Goal: Task Accomplishment & Management: Manage account settings

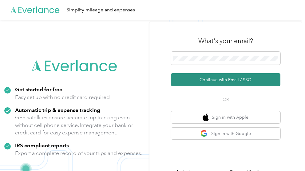
click at [220, 80] on button "Continue with Email / SSO" at bounding box center [226, 79] width 110 height 13
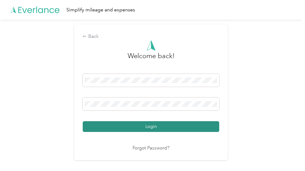
click at [140, 126] on button "Login" at bounding box center [151, 126] width 136 height 11
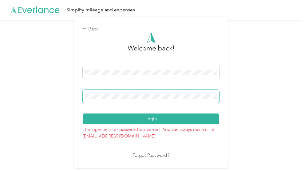
click at [68, 89] on div "Back Welcome back! Login The login email or password is incorrect. You can alwa…" at bounding box center [151, 95] width 302 height 150
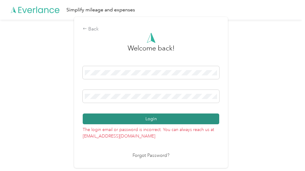
click at [135, 117] on button "Login" at bounding box center [151, 118] width 136 height 11
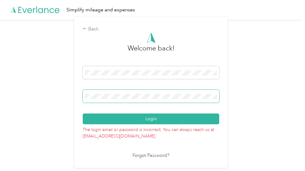
click at [60, 88] on div "Back Welcome back! Login The login email or password is incorrect. You can alwa…" at bounding box center [151, 95] width 302 height 150
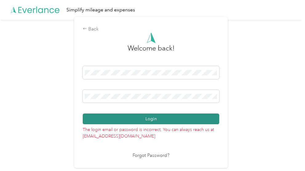
click at [156, 116] on button "Login" at bounding box center [151, 118] width 136 height 11
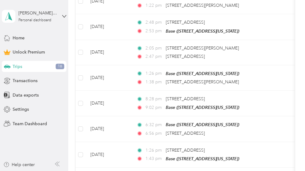
scroll to position [72, 0]
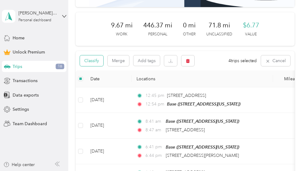
click at [96, 66] on button "Classify" at bounding box center [91, 60] width 23 height 11
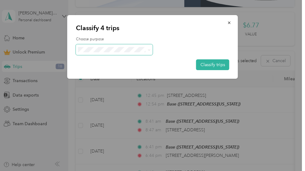
click at [148, 49] on icon at bounding box center [149, 50] width 3 height 3
click at [97, 61] on span "Work" at bounding box center [119, 59] width 57 height 6
click at [213, 64] on button "Classify trips" at bounding box center [212, 64] width 33 height 11
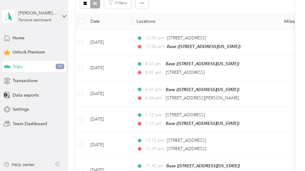
scroll to position [144, 0]
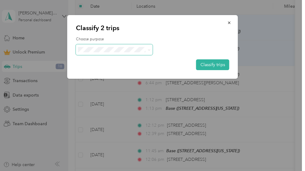
click at [145, 48] on span at bounding box center [147, 49] width 5 height 6
click at [149, 50] on icon at bounding box center [149, 50] width 3 height 3
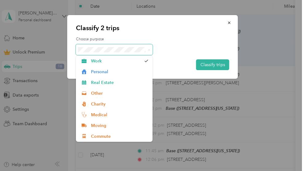
click at [149, 50] on icon at bounding box center [149, 50] width 3 height 3
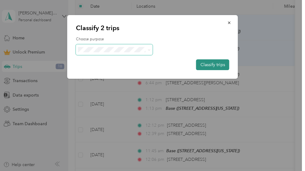
click at [205, 63] on button "Classify trips" at bounding box center [212, 64] width 33 height 11
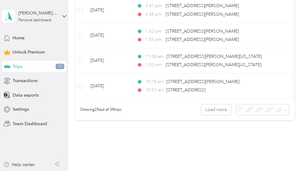
scroll to position [704, 0]
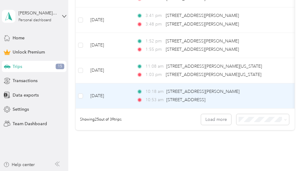
click at [122, 108] on td "[DATE]" at bounding box center [108, 95] width 46 height 25
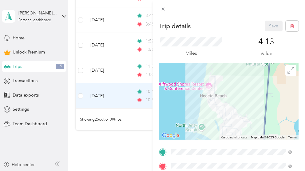
click at [256, 8] on div at bounding box center [228, 8] width 152 height 16
click at [161, 10] on icon at bounding box center [162, 8] width 5 height 5
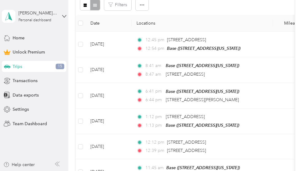
scroll to position [130, 0]
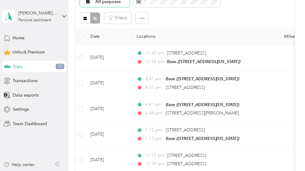
click at [123, 3] on icon at bounding box center [124, 2] width 2 height 2
click at [113, 68] on span "Unclassified" at bounding box center [110, 68] width 30 height 6
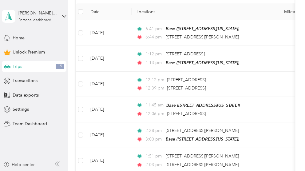
scroll to position [156, 0]
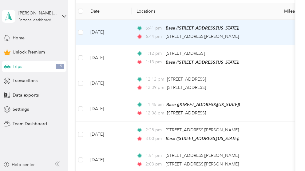
click at [119, 45] on td "[DATE]" at bounding box center [108, 33] width 46 height 26
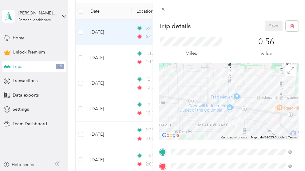
click at [113, 33] on div "Trip details Save This trip cannot be edited because it is either under review,…" at bounding box center [152, 85] width 305 height 171
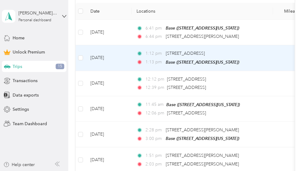
click at [123, 71] on td "[DATE]" at bounding box center [108, 58] width 46 height 26
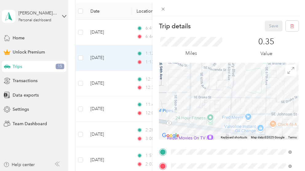
click at [123, 112] on div "Trip details Save This trip cannot be edited because it is either under review,…" at bounding box center [152, 85] width 305 height 171
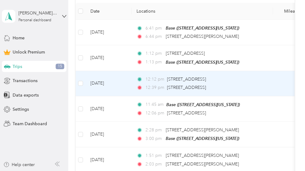
click at [123, 96] on td "[DATE]" at bounding box center [108, 83] width 46 height 25
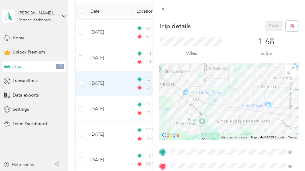
click at [124, 110] on div "Trip details Save This trip cannot be edited because it is either under review,…" at bounding box center [152, 85] width 305 height 171
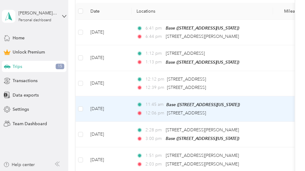
click at [122, 122] on td "[DATE]" at bounding box center [108, 109] width 46 height 26
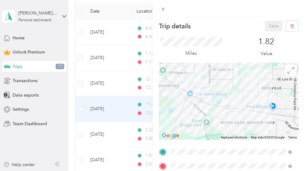
click at [122, 136] on div "Trip details Save This trip cannot be edited because it is either under review,…" at bounding box center [152, 85] width 305 height 171
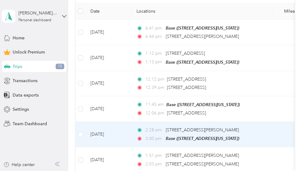
click at [127, 147] on td "[DATE]" at bounding box center [108, 135] width 46 height 26
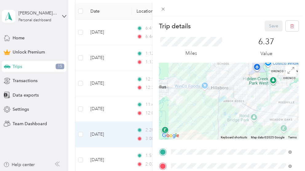
click at [127, 161] on div "Trip details Save This trip cannot be edited because it is either under review,…" at bounding box center [152, 85] width 305 height 171
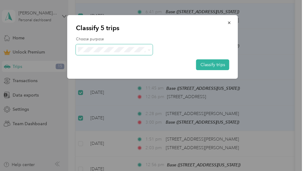
click at [150, 50] on icon at bounding box center [149, 50] width 3 height 3
click at [112, 71] on span "Personal" at bounding box center [119, 72] width 57 height 6
click at [205, 65] on button "Classify trips" at bounding box center [212, 64] width 33 height 11
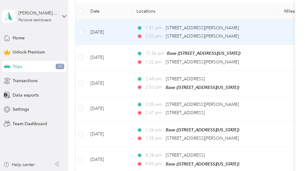
click at [117, 45] on td "[DATE]" at bounding box center [108, 32] width 46 height 25
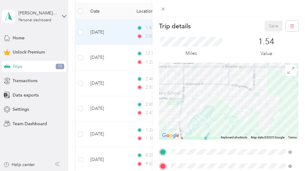
click at [118, 83] on div "Trip details Save This trip cannot be edited because it is either under review,…" at bounding box center [152, 85] width 305 height 171
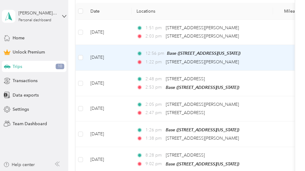
click at [118, 70] on td "[DATE]" at bounding box center [108, 58] width 46 height 26
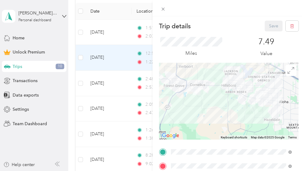
click at [118, 83] on div "Trip details Save This trip cannot be edited because it is either under review,…" at bounding box center [152, 85] width 305 height 171
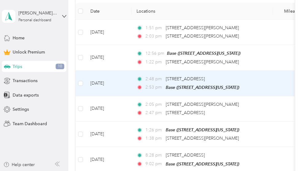
click at [116, 96] on td "[DATE]" at bounding box center [108, 84] width 46 height 26
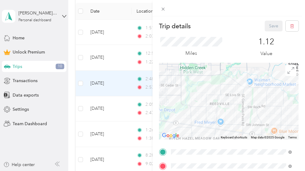
click at [116, 108] on div "Trip details Save This trip cannot be edited because it is either under review,…" at bounding box center [152, 85] width 305 height 171
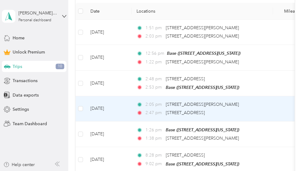
click at [117, 121] on td "[DATE]" at bounding box center [108, 108] width 46 height 25
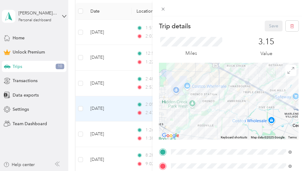
click at [117, 133] on div "Trip details Save This trip cannot be edited because it is either under review,…" at bounding box center [152, 85] width 305 height 171
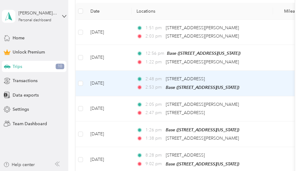
click at [120, 96] on td "[DATE]" at bounding box center [108, 84] width 46 height 26
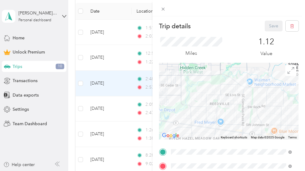
click at [293, 42] on div "1.12 Value" at bounding box center [266, 47] width 65 height 21
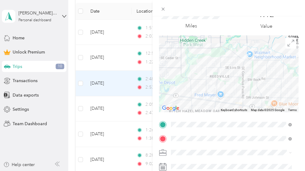
scroll to position [36, 0]
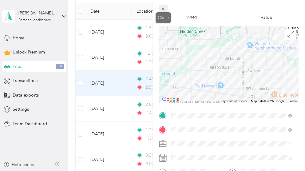
click at [161, 7] on icon at bounding box center [162, 8] width 5 height 5
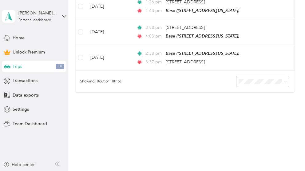
scroll to position [323, 0]
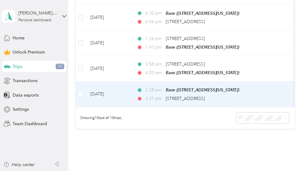
click at [127, 107] on td "[DATE]" at bounding box center [108, 94] width 46 height 26
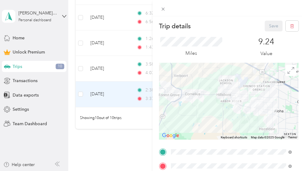
click at [115, 91] on div "Trip details Save This trip cannot be edited because it is either under review,…" at bounding box center [152, 85] width 305 height 171
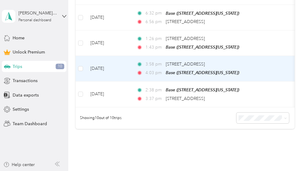
click at [115, 81] on td "[DATE]" at bounding box center [108, 69] width 46 height 26
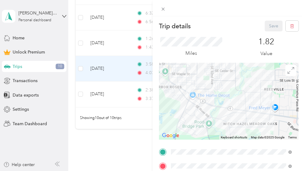
click at [81, 100] on div "Trip details Save This trip cannot be edited because it is either under review,…" at bounding box center [152, 85] width 305 height 171
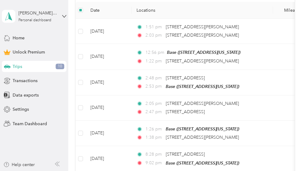
scroll to position [140, 0]
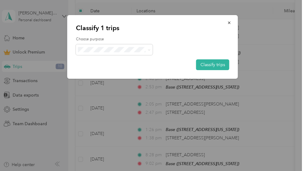
click at [109, 70] on span "Personal" at bounding box center [116, 69] width 50 height 6
click at [210, 66] on button "Classify trips" at bounding box center [212, 64] width 33 height 11
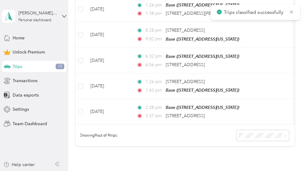
scroll to position [281, 0]
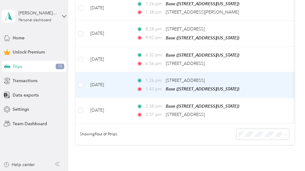
click at [121, 98] on td "[DATE]" at bounding box center [108, 85] width 46 height 26
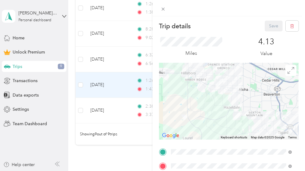
click at [117, 83] on div "Trip details Save This trip cannot be edited because it is either under review,…" at bounding box center [152, 85] width 305 height 171
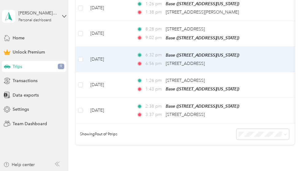
click at [121, 72] on td "[DATE]" at bounding box center [108, 60] width 46 height 26
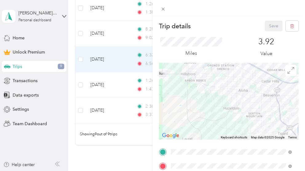
click at [121, 57] on div "Trip details Save This trip cannot be edited because it is either under review,…" at bounding box center [152, 85] width 305 height 171
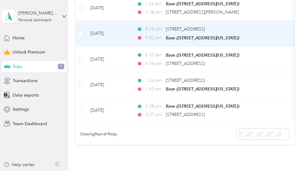
click at [120, 46] on td "[DATE]" at bounding box center [108, 34] width 46 height 26
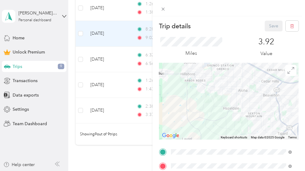
click at [123, 33] on div "Trip details Save This trip cannot be edited because it is either under review,…" at bounding box center [152, 85] width 305 height 171
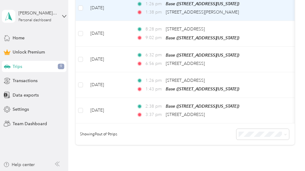
click at [123, 21] on td "[DATE]" at bounding box center [108, 8] width 46 height 26
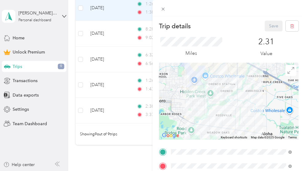
click at [117, 5] on div "Trip details Save This trip cannot be edited because it is either under review,…" at bounding box center [152, 85] width 305 height 171
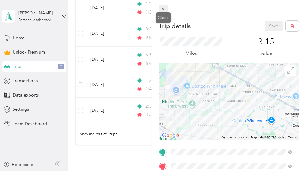
click at [164, 10] on icon at bounding box center [162, 8] width 5 height 5
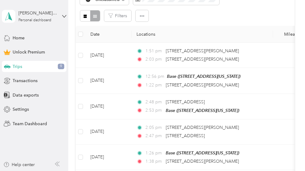
scroll to position [129, 0]
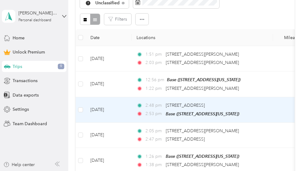
click at [118, 123] on td "[DATE]" at bounding box center [108, 110] width 46 height 26
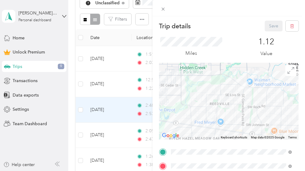
click at [116, 109] on div "Trip details Save This trip cannot be edited because it is either under review,…" at bounding box center [152, 85] width 305 height 171
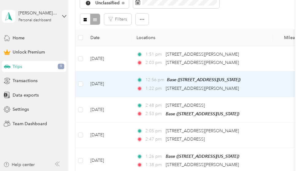
click at [116, 97] on td "[DATE]" at bounding box center [108, 84] width 46 height 26
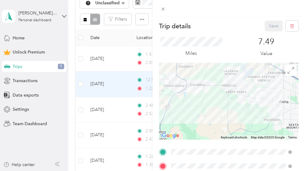
click at [117, 84] on div "Trip details Save This trip cannot be edited because it is either under review,…" at bounding box center [152, 85] width 305 height 171
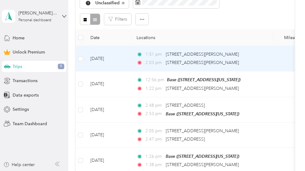
click at [117, 71] on td "[DATE]" at bounding box center [108, 58] width 46 height 25
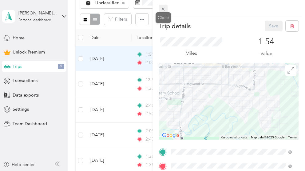
click at [163, 10] on icon at bounding box center [162, 8] width 5 height 5
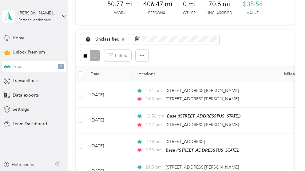
scroll to position [92, 0]
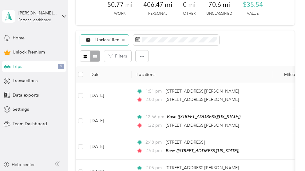
click at [118, 42] on span "Unclassified" at bounding box center [107, 40] width 25 height 4
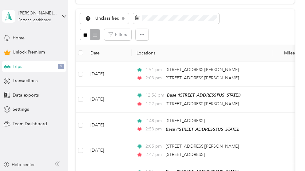
scroll to position [120, 0]
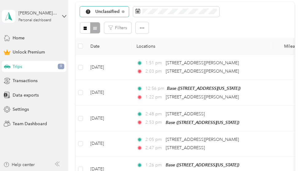
click at [106, 14] on span "Unclassified" at bounding box center [107, 12] width 25 height 4
click at [109, 67] on span "All purposes" at bounding box center [111, 68] width 32 height 6
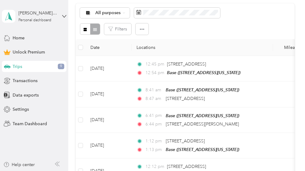
scroll to position [60, 0]
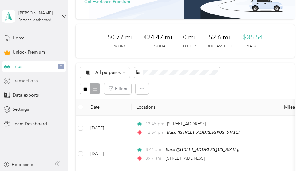
click at [17, 81] on span "Transactions" at bounding box center [25, 80] width 25 height 6
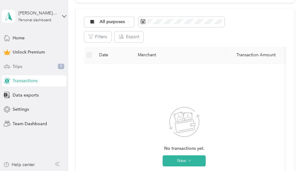
click at [18, 64] on span "Trips" at bounding box center [18, 66] width 10 height 6
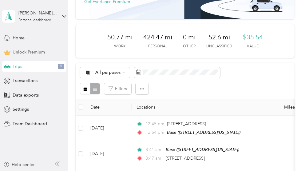
click at [30, 53] on span "Unlock Premium" at bounding box center [29, 52] width 32 height 6
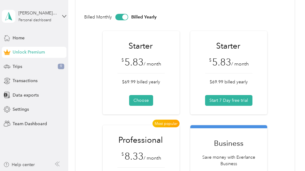
scroll to position [45, 0]
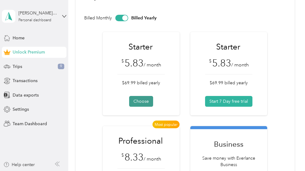
click at [136, 102] on button "Choose" at bounding box center [141, 101] width 24 height 11
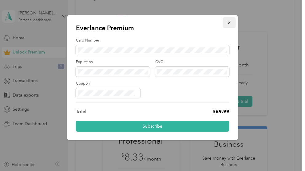
click at [229, 23] on icon "button" at bounding box center [229, 23] width 2 height 2
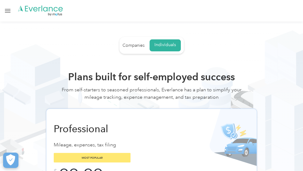
click at [0, 0] on div "Login" at bounding box center [0, 0] width 0 height 0
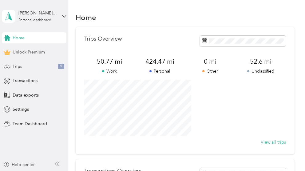
click at [24, 52] on span "Unlock Premium" at bounding box center [29, 52] width 32 height 6
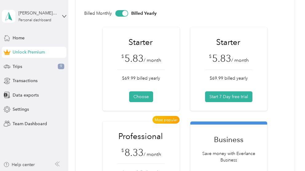
scroll to position [52, 0]
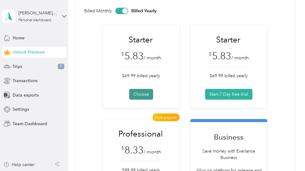
click at [138, 96] on button "Choose" at bounding box center [141, 94] width 24 height 11
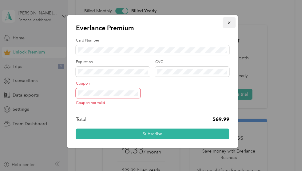
click at [230, 23] on icon "button" at bounding box center [229, 23] width 4 height 4
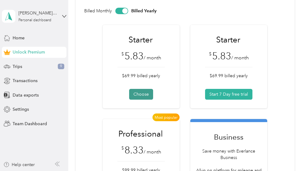
click at [141, 93] on button "Choose" at bounding box center [141, 94] width 24 height 11
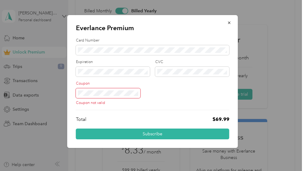
click at [55, 171] on div "Everlance Premium Card Number Expiration CVC Coupon Coupon not valid Total $69.…" at bounding box center [151, 171] width 302 height 0
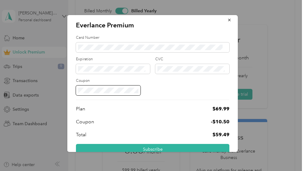
scroll to position [14, 0]
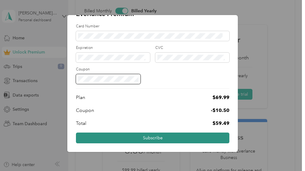
click at [170, 139] on button "Subscribe" at bounding box center [152, 137] width 153 height 11
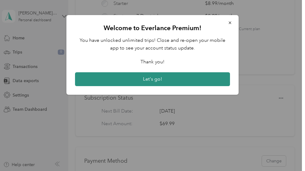
click at [161, 78] on button "Let's go!" at bounding box center [152, 79] width 155 height 14
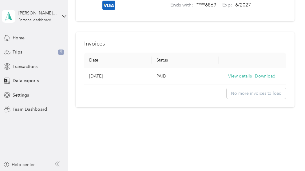
scroll to position [238, 0]
click at [231, 73] on button "View details" at bounding box center [240, 76] width 24 height 7
click at [228, 73] on button "View details" at bounding box center [240, 76] width 24 height 7
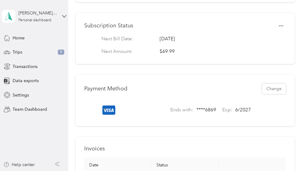
scroll to position [123, 0]
click at [279, 29] on icon "button" at bounding box center [281, 26] width 4 height 4
click at [221, 28] on div "Subscription Status" at bounding box center [184, 26] width 201 height 9
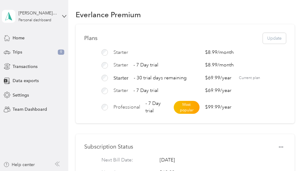
scroll to position [3, 0]
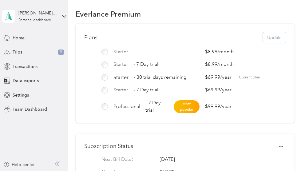
click at [254, 11] on div "Everlance Premium" at bounding box center [185, 13] width 219 height 13
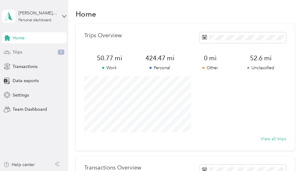
click at [15, 52] on span "Trips" at bounding box center [18, 52] width 10 height 6
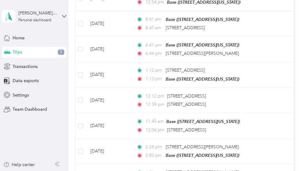
scroll to position [95, 0]
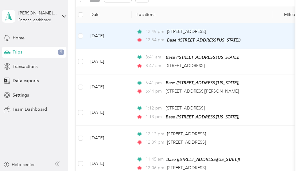
click at [120, 49] on td "[DATE]" at bounding box center [108, 36] width 46 height 26
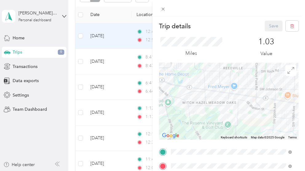
click at [242, 11] on div at bounding box center [228, 8] width 152 height 16
click at [124, 25] on div "Trip details Save This trip cannot be edited because it is either under review,…" at bounding box center [152, 85] width 305 height 171
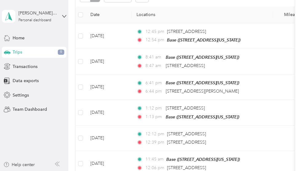
click at [106, 48] on span "Unclassified" at bounding box center [110, 47] width 30 height 6
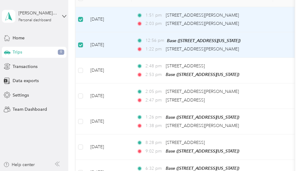
click at [123, 32] on td "[DATE]" at bounding box center [108, 19] width 46 height 25
click at [126, 32] on td "[DATE]" at bounding box center [108, 19] width 46 height 25
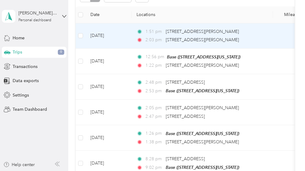
click at [128, 49] on td "[DATE]" at bounding box center [108, 35] width 46 height 25
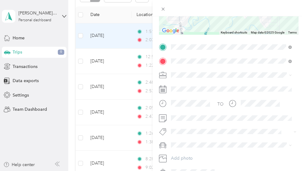
scroll to position [122, 0]
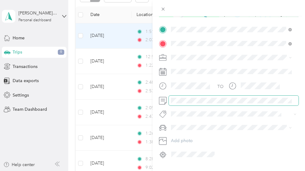
click at [168, 100] on div at bounding box center [229, 101] width 140 height 10
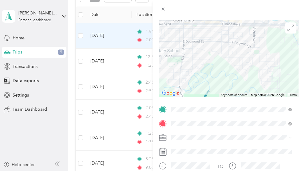
scroll to position [69, 0]
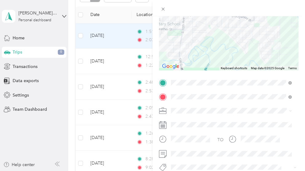
click at [179, 22] on span "Work" at bounding box center [178, 24] width 10 height 5
click at [114, 49] on div "Trip details Save This trip cannot be edited because it is either under review,…" at bounding box center [152, 85] width 305 height 171
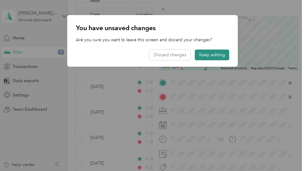
click at [212, 56] on button "Keep editing" at bounding box center [212, 54] width 34 height 11
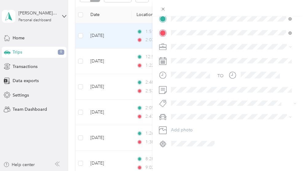
scroll to position [0, 0]
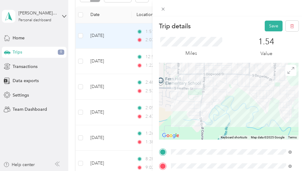
drag, startPoint x: 216, startPoint y: 76, endPoint x: 238, endPoint y: 66, distance: 23.7
click at [238, 66] on div at bounding box center [229, 101] width 140 height 77
click at [112, 27] on div "Trip details Save This trip cannot be edited because it is either under review,…" at bounding box center [152, 85] width 305 height 171
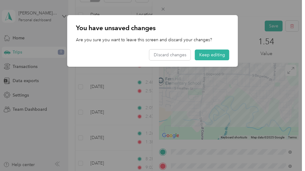
click at [195, 7] on div at bounding box center [152, 85] width 305 height 171
click at [207, 55] on button "Keep editing" at bounding box center [212, 54] width 34 height 11
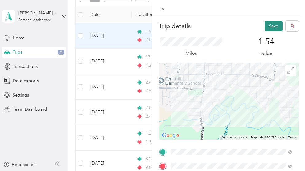
click at [265, 26] on button "Save" at bounding box center [274, 26] width 18 height 11
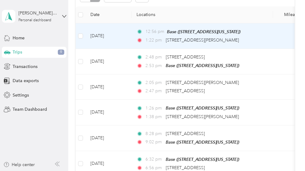
click at [120, 49] on td "[DATE]" at bounding box center [108, 36] width 46 height 26
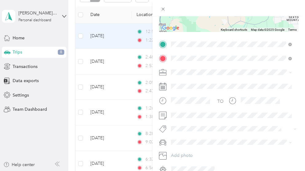
scroll to position [110, 0]
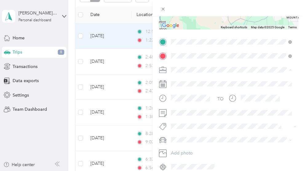
click at [178, 79] on span "Work" at bounding box center [178, 80] width 10 height 5
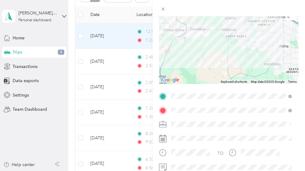
scroll to position [0, 0]
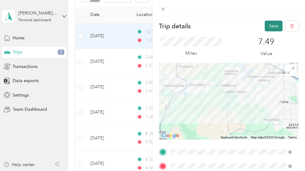
click at [269, 24] on button "Save" at bounding box center [274, 26] width 18 height 11
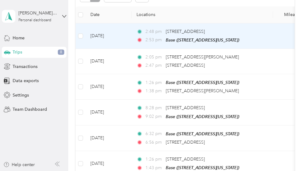
click at [124, 49] on td "[DATE]" at bounding box center [108, 36] width 46 height 26
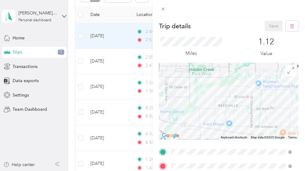
click at [127, 35] on div "Trip details Save This trip cannot be edited because it is either under review,…" at bounding box center [152, 85] width 305 height 171
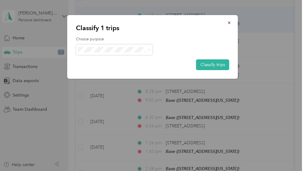
click at [89, 71] on span "Personal" at bounding box center [114, 72] width 68 height 6
click at [214, 64] on button "Classify trips" at bounding box center [212, 64] width 33 height 11
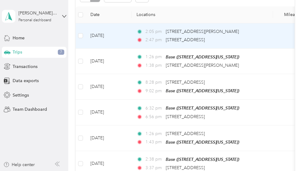
click at [128, 49] on td "[DATE]" at bounding box center [108, 35] width 46 height 25
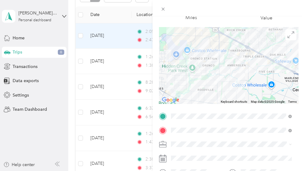
scroll to position [34, 0]
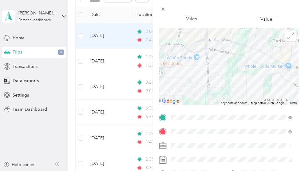
click at [81, 71] on div "Trip details Save This trip cannot be edited because it is either under review,…" at bounding box center [152, 85] width 305 height 171
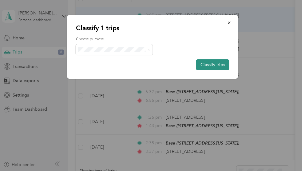
click at [217, 66] on button "Classify trips" at bounding box center [212, 64] width 33 height 11
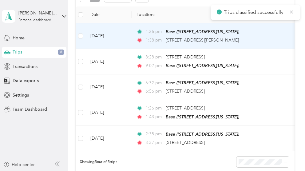
click at [129, 49] on td "[DATE]" at bounding box center [108, 36] width 46 height 26
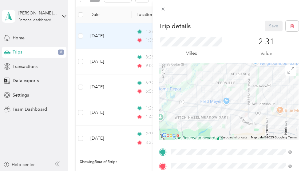
click at [80, 71] on div "Trip details Save This trip cannot be edited because it is either under review,…" at bounding box center [152, 85] width 305 height 171
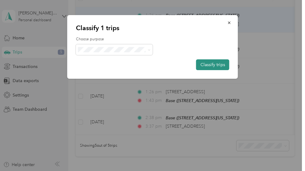
click at [207, 65] on button "Classify trips" at bounding box center [212, 64] width 33 height 11
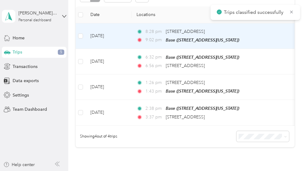
click at [114, 49] on td "[DATE]" at bounding box center [108, 36] width 46 height 26
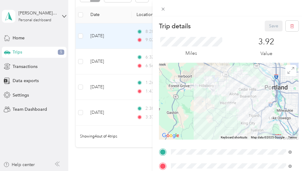
click at [115, 37] on div "Trip details Save This trip cannot be edited because it is either under review,…" at bounding box center [152, 85] width 305 height 171
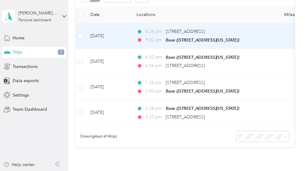
click at [127, 49] on td "[DATE]" at bounding box center [108, 36] width 46 height 26
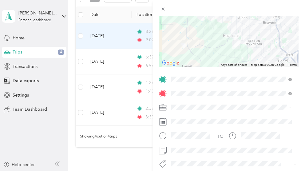
scroll to position [84, 0]
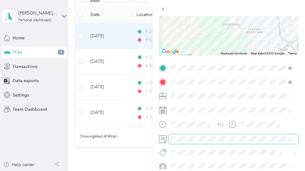
click at [166, 135] on div at bounding box center [229, 139] width 140 height 10
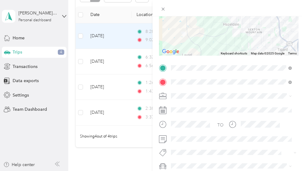
click at [163, 96] on icon at bounding box center [163, 96] width 8 height 8
click at [163, 95] on icon at bounding box center [163, 96] width 8 height 8
click at [178, 10] on div "Work" at bounding box center [231, 8] width 116 height 6
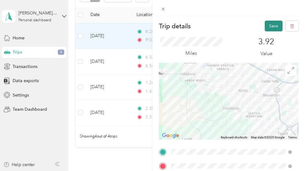
click at [266, 24] on button "Save" at bounding box center [274, 26] width 18 height 11
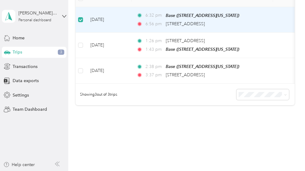
click at [199, 33] on td "6:32 pm Base ([STREET_ADDRESS][US_STATE]) 6:56 pm [STREET_ADDRESS]" at bounding box center [202, 20] width 141 height 26
click at [185, 33] on td "6:32 pm Base ([STREET_ADDRESS][US_STATE]) 6:56 pm [STREET_ADDRESS]" at bounding box center [202, 20] width 141 height 26
click at [117, 33] on td "[DATE]" at bounding box center [108, 20] width 46 height 26
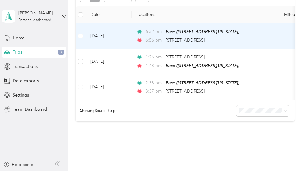
click at [123, 49] on td "[DATE]" at bounding box center [108, 36] width 46 height 26
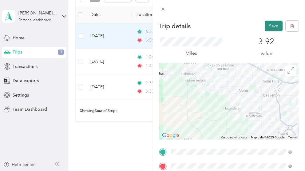
click at [266, 26] on button "Save" at bounding box center [274, 26] width 18 height 11
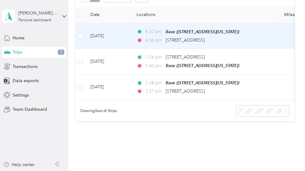
click at [125, 49] on td "[DATE]" at bounding box center [108, 36] width 46 height 26
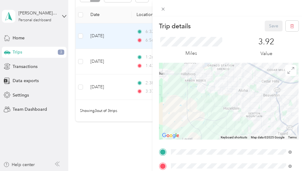
scroll to position [100, 0]
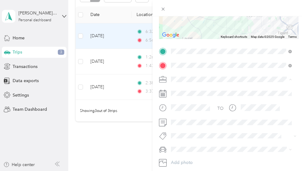
click at [178, 90] on span "Work" at bounding box center [178, 89] width 10 height 5
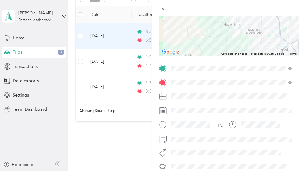
scroll to position [0, 0]
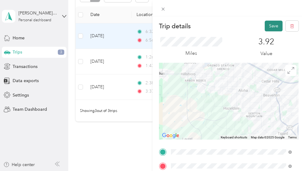
click at [268, 23] on button "Save" at bounding box center [274, 26] width 18 height 11
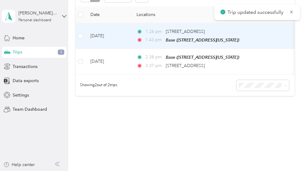
click at [121, 49] on td "[DATE]" at bounding box center [108, 36] width 46 height 26
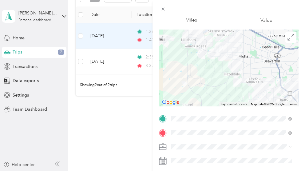
scroll to position [35, 0]
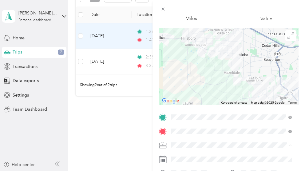
click at [180, 60] on li "Work" at bounding box center [231, 58] width 125 height 11
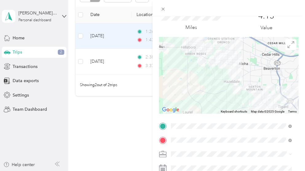
scroll to position [0, 0]
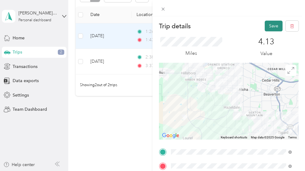
click at [265, 26] on button "Save" at bounding box center [274, 26] width 18 height 11
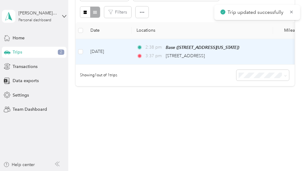
click at [128, 65] on td "[DATE]" at bounding box center [108, 52] width 46 height 26
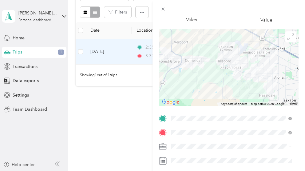
scroll to position [34, 0]
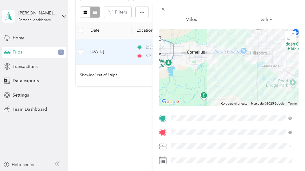
click at [120, 37] on div "Trip details Save This trip cannot be edited because it is either under review,…" at bounding box center [152, 85] width 305 height 171
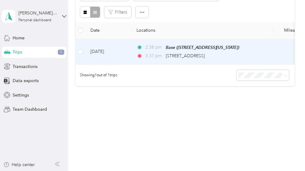
click at [108, 65] on td "[DATE]" at bounding box center [108, 52] width 46 height 26
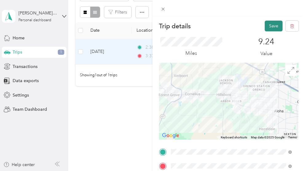
click at [265, 26] on button "Save" at bounding box center [274, 26] width 18 height 11
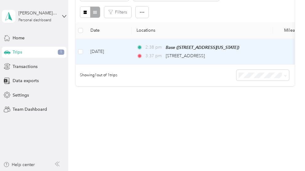
click at [94, 65] on td "[DATE]" at bounding box center [108, 52] width 46 height 26
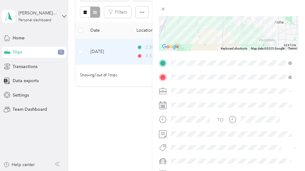
scroll to position [89, 0]
click at [178, 3] on span "Work" at bounding box center [178, 4] width 10 height 5
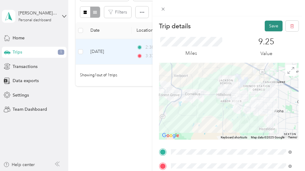
click at [266, 25] on button "Save" at bounding box center [274, 26] width 18 height 11
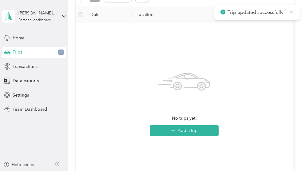
click at [109, 35] on span "All purposes" at bounding box center [111, 36] width 32 height 6
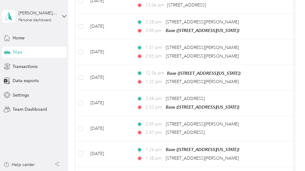
scroll to position [256, 0]
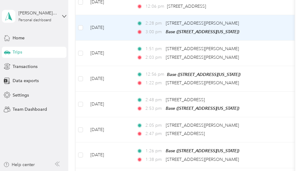
click at [124, 41] on td "[DATE]" at bounding box center [108, 28] width 46 height 26
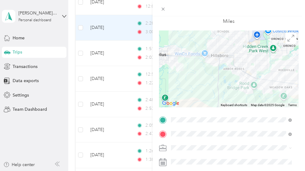
scroll to position [32, 0]
click at [162, 6] on icon at bounding box center [162, 8] width 5 height 5
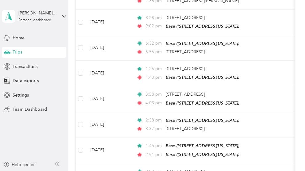
scroll to position [420, 0]
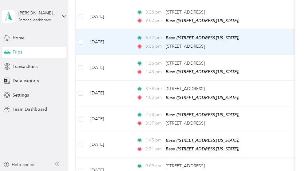
click at [127, 55] on td "[DATE]" at bounding box center [108, 43] width 46 height 26
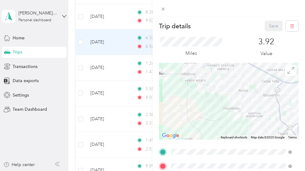
click at [129, 98] on div "Trip details Save This trip cannot be edited because it is either under review,…" at bounding box center [152, 85] width 305 height 171
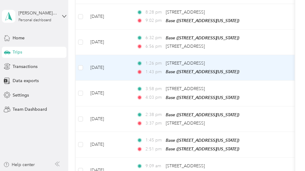
click at [128, 81] on td "[DATE]" at bounding box center [108, 68] width 46 height 26
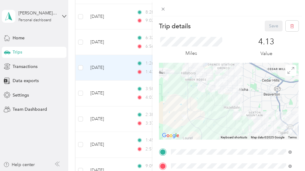
click at [129, 125] on div "Trip details Save This trip cannot be edited because it is either under review,…" at bounding box center [152, 85] width 305 height 171
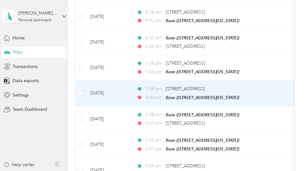
click at [129, 106] on td "[DATE]" at bounding box center [108, 94] width 46 height 26
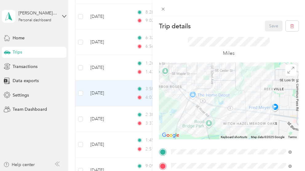
click at [128, 128] on div "Trip details Save This trip cannot be edited because it is either under review,…" at bounding box center [152, 85] width 305 height 171
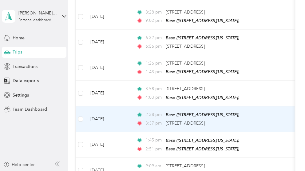
click at [130, 132] on td "[DATE]" at bounding box center [108, 119] width 46 height 26
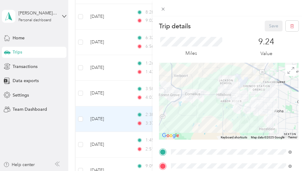
click at [115, 156] on div "Trip details Save This trip cannot be edited because it is either under review,…" at bounding box center [152, 85] width 305 height 171
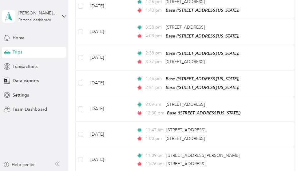
scroll to position [491, 0]
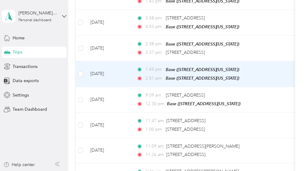
click at [114, 87] on td "[DATE]" at bounding box center [108, 74] width 46 height 26
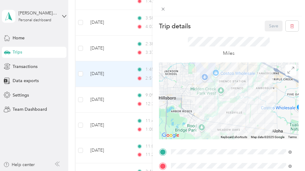
click at [114, 112] on div "Trip details Save This trip cannot be edited because it is either under review,…" at bounding box center [152, 85] width 305 height 171
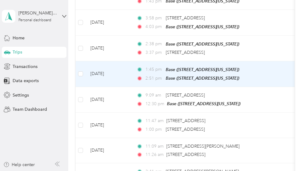
click at [119, 87] on td "[DATE]" at bounding box center [108, 74] width 46 height 26
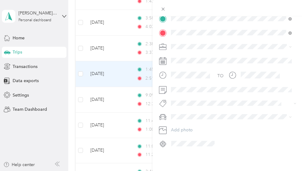
scroll to position [1, 0]
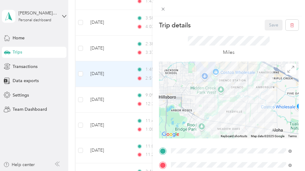
click at [123, 69] on div "Trip details Save This trip cannot be edited because it is either under review,…" at bounding box center [152, 85] width 305 height 171
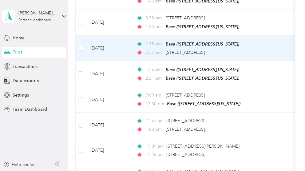
click at [123, 61] on td "[DATE]" at bounding box center [108, 49] width 46 height 26
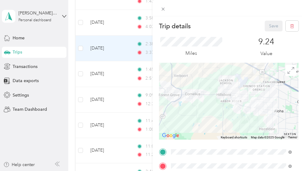
click at [122, 70] on div "Trip details Save This trip cannot be edited because it is either under review,…" at bounding box center [152, 85] width 305 height 171
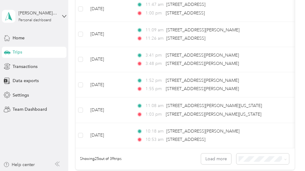
scroll to position [608, 0]
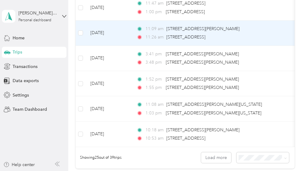
click at [125, 46] on td "[DATE]" at bounding box center [108, 33] width 46 height 25
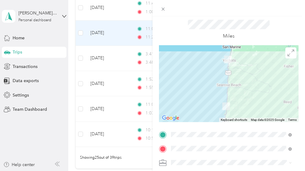
scroll to position [18, 0]
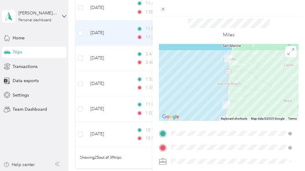
click at [112, 67] on div "Trip details Save This trip cannot be edited because it is either under review,…" at bounding box center [152, 85] width 305 height 171
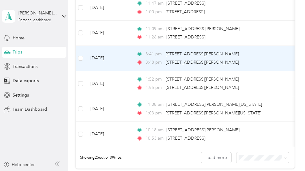
click at [121, 71] on td "[DATE]" at bounding box center [108, 58] width 46 height 25
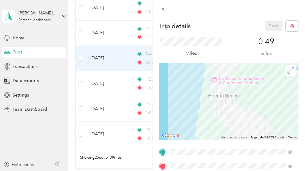
click at [120, 78] on div "Trip details Save This trip cannot be edited because it is either under review,…" at bounding box center [152, 85] width 305 height 171
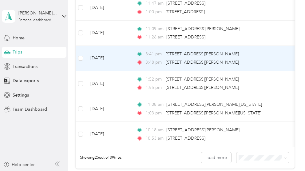
click at [120, 71] on td "[DATE]" at bounding box center [108, 58] width 46 height 25
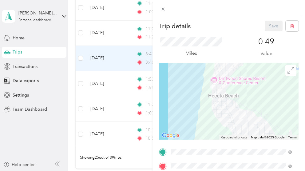
click at [101, 94] on div "Trip details Save This trip cannot be edited because it is either under review,…" at bounding box center [152, 85] width 305 height 171
